Goal: Transaction & Acquisition: Purchase product/service

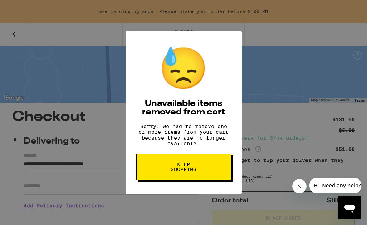
click at [209, 171] on button "Keep Shopping" at bounding box center [183, 166] width 95 height 27
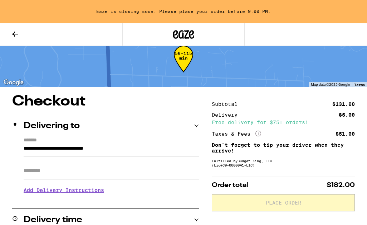
click at [13, 33] on icon at bounding box center [15, 34] width 9 height 9
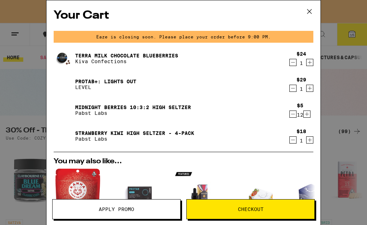
click at [313, 27] on div "Your Cart Eaze is closing soon. Please place your order before 9:00 PM. Terra M…" at bounding box center [184, 101] width 274 height 203
click at [309, 27] on div "Your Cart Eaze is closing soon. Please place your order before 9:00 PM. Terra M…" at bounding box center [184, 101] width 274 height 203
click at [312, 23] on button at bounding box center [310, 11] width 22 height 23
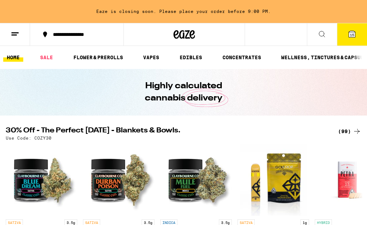
click at [196, 57] on link "EDIBLES" at bounding box center [191, 57] width 30 height 9
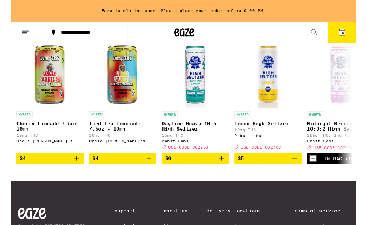
scroll to position [428, 0]
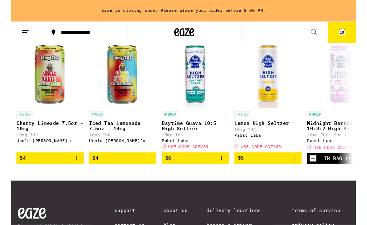
click at [302, 172] on icon "Add to bag" at bounding box center [301, 168] width 9 height 9
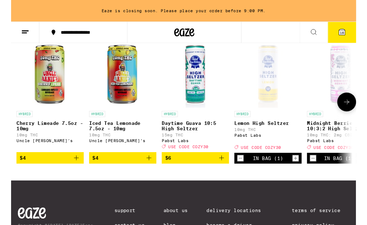
click at [301, 172] on icon "Increment" at bounding box center [303, 168] width 6 height 9
click at [302, 172] on icon "Increment" at bounding box center [303, 168] width 6 height 9
click at [303, 172] on icon "Increment" at bounding box center [303, 168] width 6 height 9
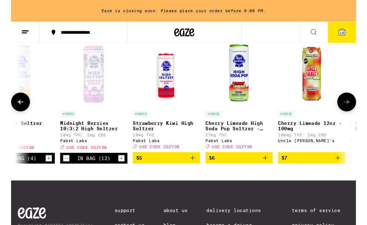
scroll to position [0, 263]
click at [197, 172] on icon "Add to bag" at bounding box center [193, 167] width 9 height 9
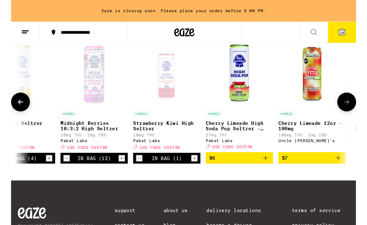
click at [196, 172] on icon "Increment" at bounding box center [195, 168] width 6 height 9
click at [197, 172] on icon "Increment" at bounding box center [195, 168] width 6 height 9
click at [196, 172] on icon "Increment" at bounding box center [195, 168] width 6 height 9
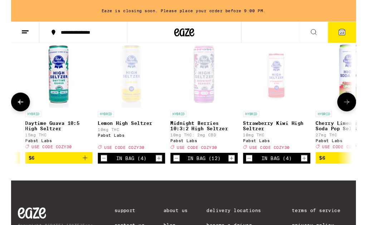
scroll to position [0, 145]
click at [160, 172] on icon "Increment" at bounding box center [158, 168] width 6 height 9
click at [159, 172] on icon "Increment" at bounding box center [158, 168] width 6 height 9
click at [160, 172] on icon "Increment" at bounding box center [158, 168] width 6 height 9
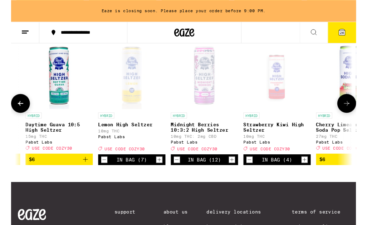
click at [159, 174] on icon "Increment" at bounding box center [158, 169] width 6 height 9
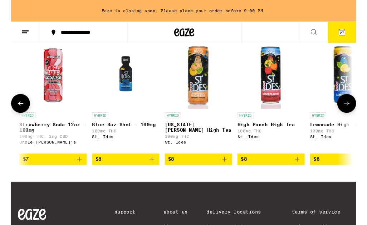
click at [357, 35] on button "27" at bounding box center [352, 34] width 30 height 22
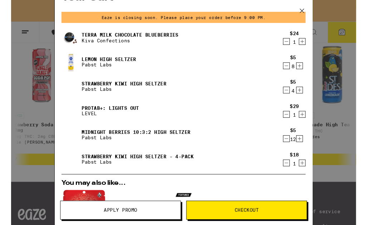
scroll to position [18, 0]
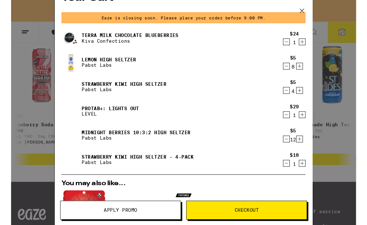
click at [290, 150] on icon "Decrement" at bounding box center [293, 147] width 6 height 9
click at [290, 152] on icon "Decrement" at bounding box center [293, 147] width 6 height 9
click at [292, 149] on icon "Decrement" at bounding box center [293, 147] width 6 height 9
click at [291, 148] on icon "Decrement" at bounding box center [293, 147] width 6 height 9
click at [294, 125] on icon "Decrement" at bounding box center [293, 121] width 6 height 9
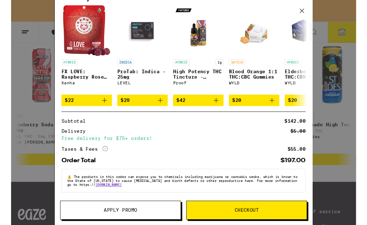
scroll to position [197, 0]
click at [151, 223] on span "Apply Promo" at bounding box center [117, 223] width 128 height 5
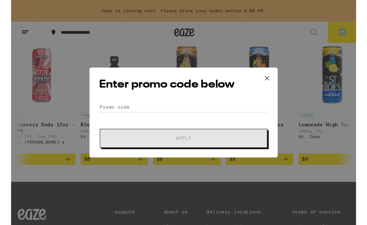
click at [270, 81] on icon at bounding box center [272, 83] width 11 height 11
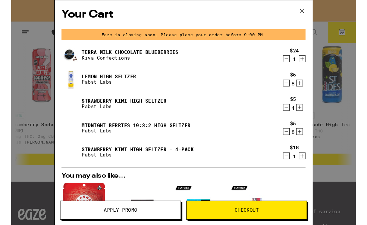
click at [312, 10] on icon at bounding box center [309, 11] width 11 height 11
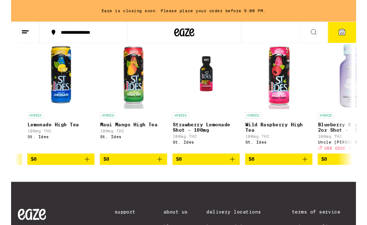
click at [354, 34] on span "22" at bounding box center [352, 35] width 4 height 4
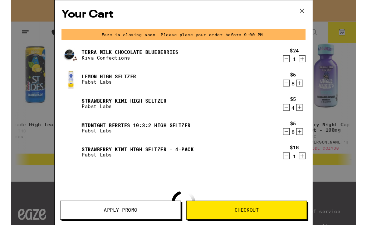
click at [158, 223] on span "Apply Promo" at bounding box center [117, 223] width 128 height 5
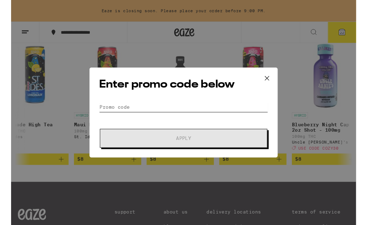
click at [193, 109] on input "Promo Code" at bounding box center [184, 113] width 180 height 11
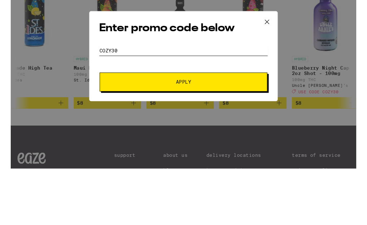
type input "Cozy30"
click at [227, 144] on span "Apply" at bounding box center [183, 146] width 129 height 5
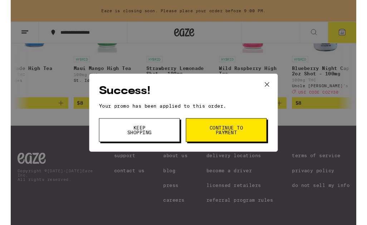
click at [246, 137] on span "Continue to payment" at bounding box center [229, 138] width 37 height 10
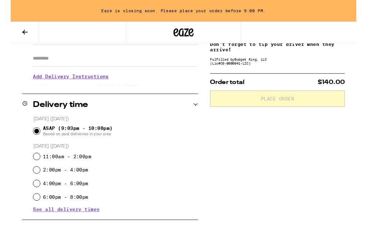
scroll to position [124, 0]
click at [26, 168] on input "11:00am - 2:00pm" at bounding box center [27, 165] width 7 height 7
radio input "true"
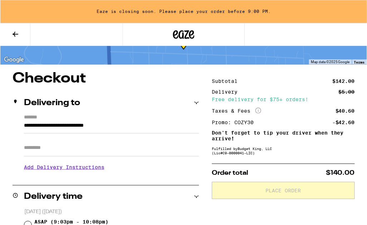
scroll to position [0, 0]
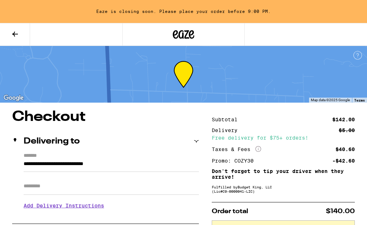
click at [13, 30] on icon at bounding box center [15, 34] width 9 height 9
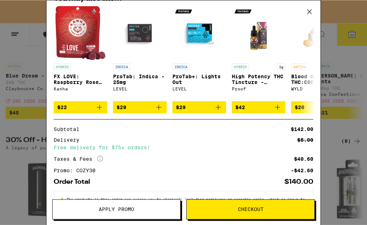
scroll to position [156, 0]
click at [221, 111] on icon "Add to bag" at bounding box center [218, 107] width 9 height 9
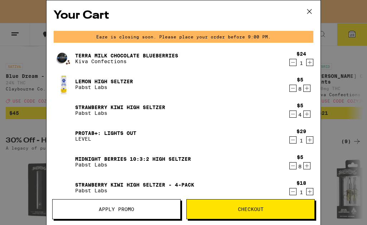
scroll to position [0, 0]
click at [294, 138] on icon "Decrement" at bounding box center [293, 139] width 6 height 9
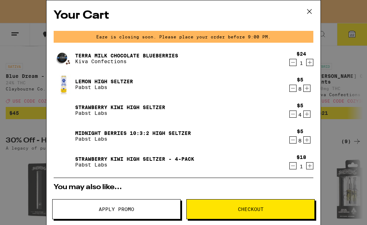
click at [293, 113] on icon "Decrement" at bounding box center [293, 114] width 6 height 9
click at [294, 111] on icon "Decrement" at bounding box center [293, 114] width 6 height 9
click at [292, 113] on icon "Decrement" at bounding box center [293, 114] width 6 height 9
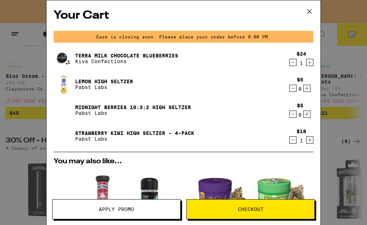
click at [313, 141] on icon "Increment" at bounding box center [310, 139] width 6 height 9
click at [320, 100] on div "Your Cart Eaze is closing soon. Please place your order before 9:00 PM. Terra M…" at bounding box center [184, 101] width 274 height 203
click at [293, 139] on icon "Decrement" at bounding box center [293, 139] width 6 height 9
click at [307, 112] on icon "Increment" at bounding box center [307, 114] width 6 height 9
click at [307, 114] on icon "Increment" at bounding box center [307, 114] width 4 height 4
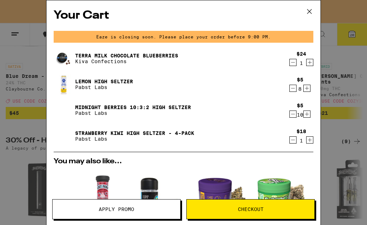
click at [309, 87] on icon "Increment" at bounding box center [307, 88] width 6 height 9
click at [309, 88] on icon "Increment" at bounding box center [307, 88] width 6 height 9
click at [314, 9] on icon at bounding box center [309, 11] width 11 height 11
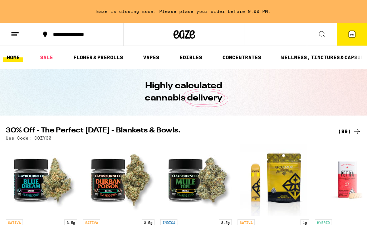
click at [196, 55] on link "EDIBLES" at bounding box center [191, 57] width 30 height 9
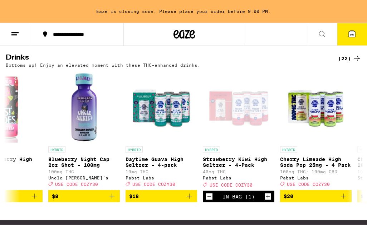
scroll to position [0, 1207]
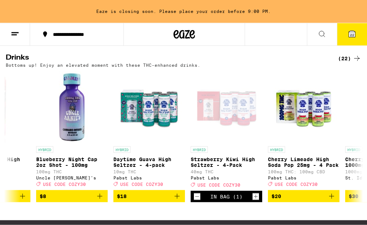
click at [198, 201] on icon "Decrement" at bounding box center [197, 196] width 6 height 9
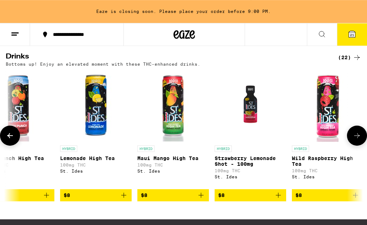
scroll to position [0, 871]
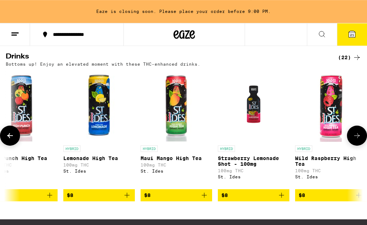
click at [208, 199] on icon "Add to bag" at bounding box center [204, 195] width 9 height 9
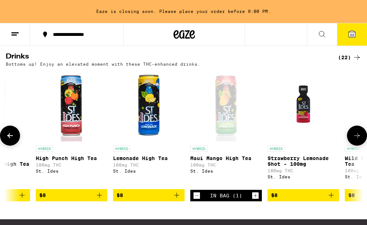
scroll to position [0, 815]
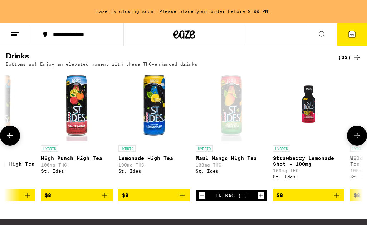
click at [183, 197] on icon "Add to bag" at bounding box center [182, 194] width 5 height 5
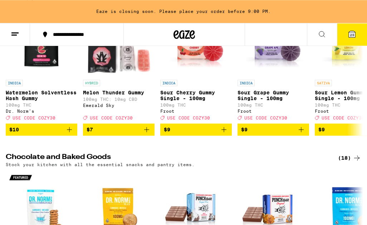
click at [351, 33] on span "23" at bounding box center [352, 35] width 4 height 4
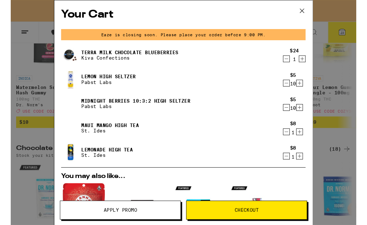
click at [305, 115] on icon "Increment" at bounding box center [307, 114] width 6 height 9
click at [308, 116] on icon "Increment" at bounding box center [307, 114] width 6 height 9
click at [306, 90] on icon "Increment" at bounding box center [307, 88] width 6 height 9
click at [310, 90] on icon "Increment" at bounding box center [307, 88] width 6 height 9
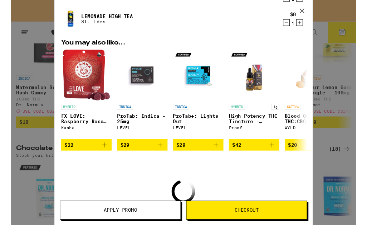
click at [310, 173] on div "Your Cart Eaze is closing soon. Please place your order before 9:00 PM. Terra M…" at bounding box center [184, 108] width 274 height 217
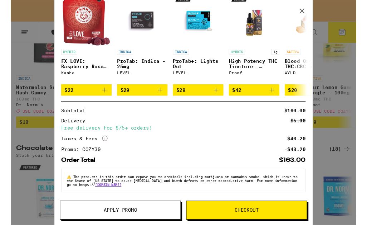
scroll to position [208, 0]
click at [223, 224] on button "Checkout" at bounding box center [251, 223] width 129 height 20
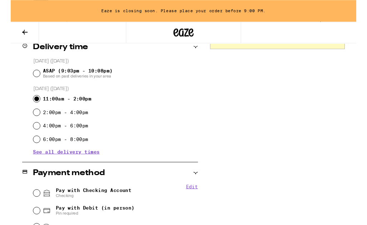
scroll to position [184, 0]
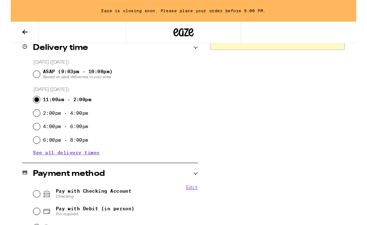
click at [87, 164] on span "See all delivery times" at bounding box center [59, 161] width 71 height 5
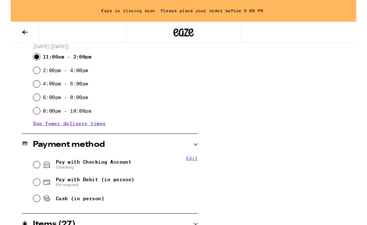
scroll to position [227, 0]
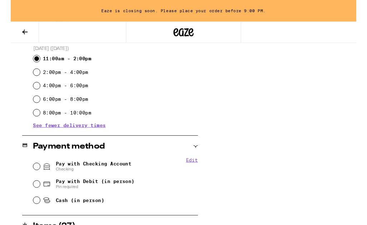
click at [31, 173] on div "Pay with Checking Account Checking" at bounding box center [111, 176] width 175 height 19
click at [28, 175] on input "Pay with Checking Account Checking" at bounding box center [27, 176] width 7 height 7
radio input "true"
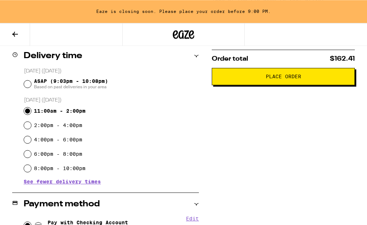
scroll to position [136, 0]
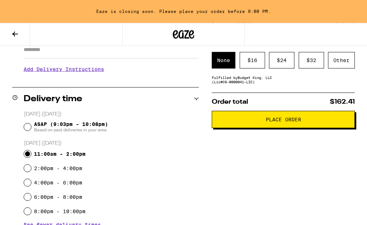
click at [260, 58] on div "$ 16" at bounding box center [252, 60] width 25 height 16
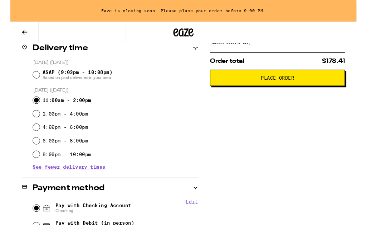
scroll to position [183, 0]
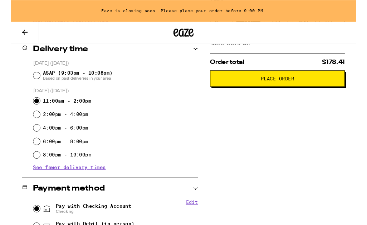
click at [27, 139] on input "4:00pm - 6:00pm" at bounding box center [27, 135] width 7 height 7
radio input "true"
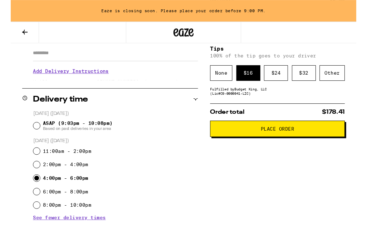
scroll to position [134, 0]
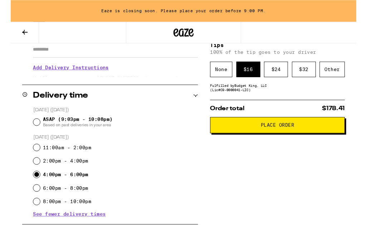
click at [305, 135] on span "Place Order" at bounding box center [283, 132] width 131 height 5
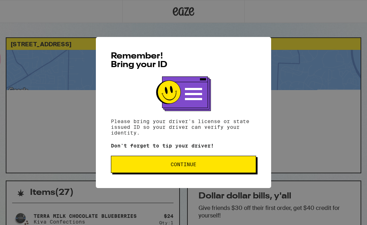
click at [238, 166] on span "Continue" at bounding box center [183, 164] width 133 height 5
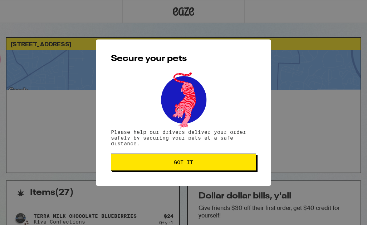
click at [232, 164] on span "Got it" at bounding box center [183, 161] width 133 height 5
